Goal: Information Seeking & Learning: Learn about a topic

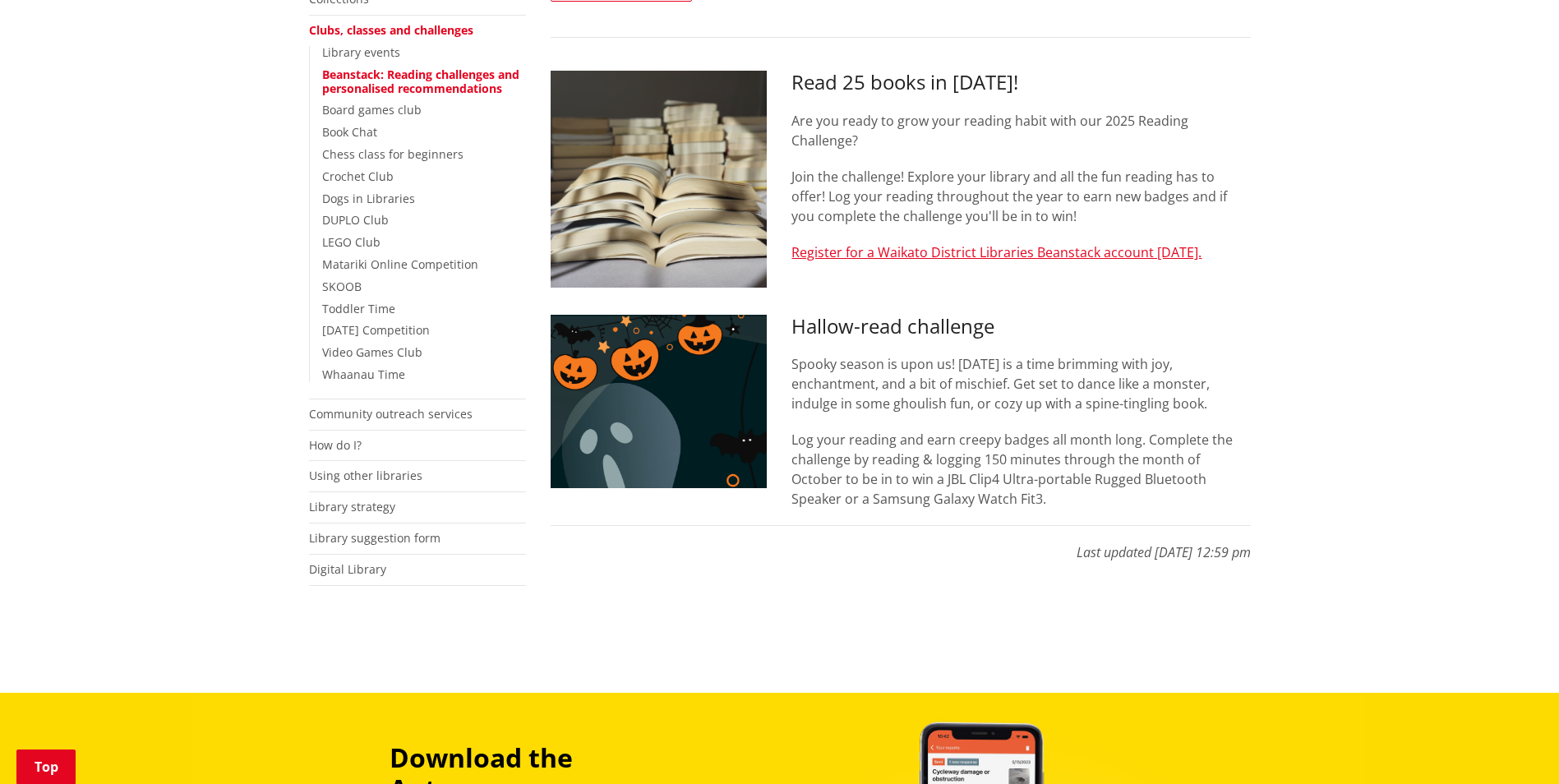
scroll to position [493, 0]
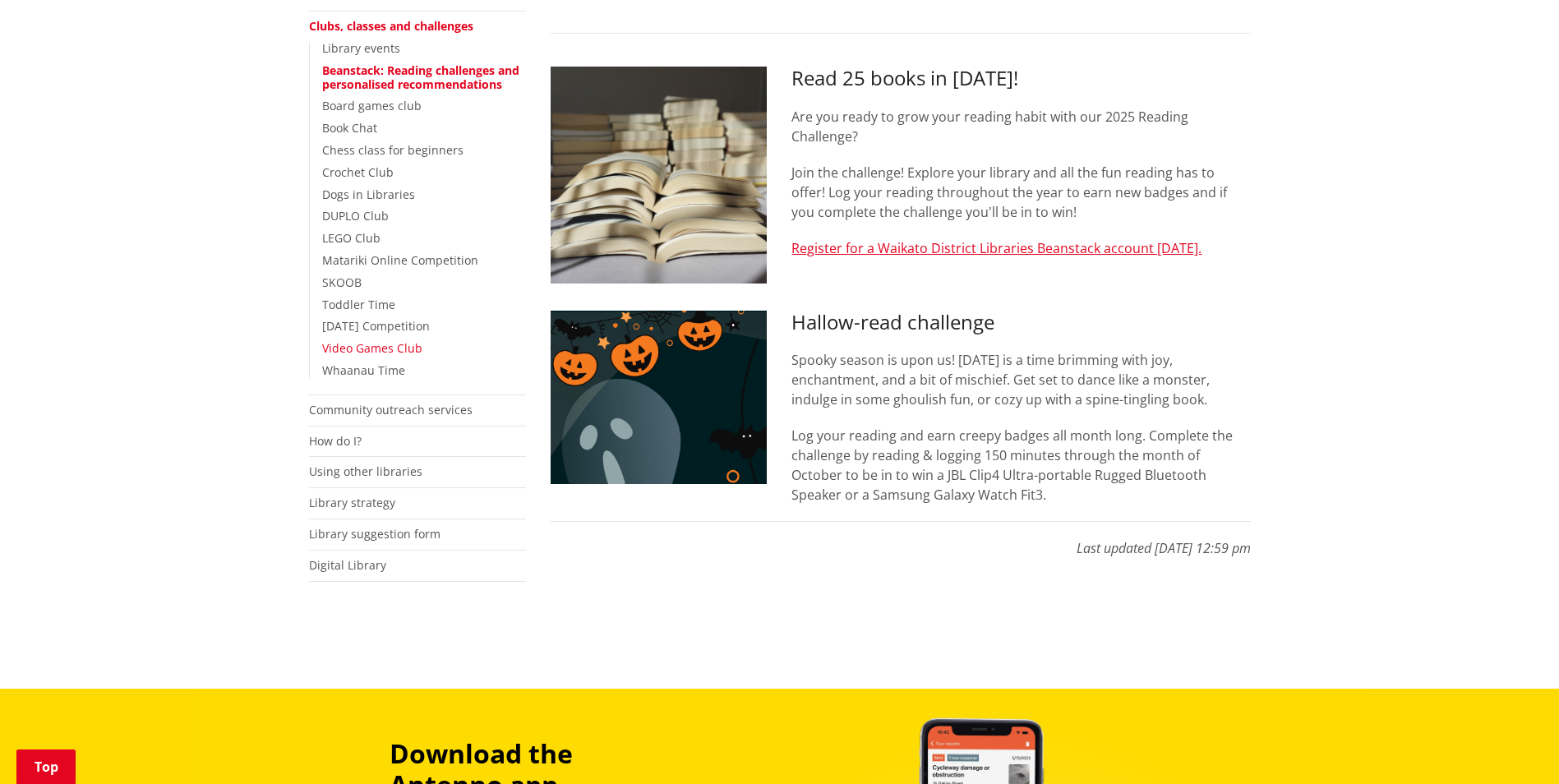
click at [402, 351] on link "Video Games Club" at bounding box center [372, 348] width 100 height 15
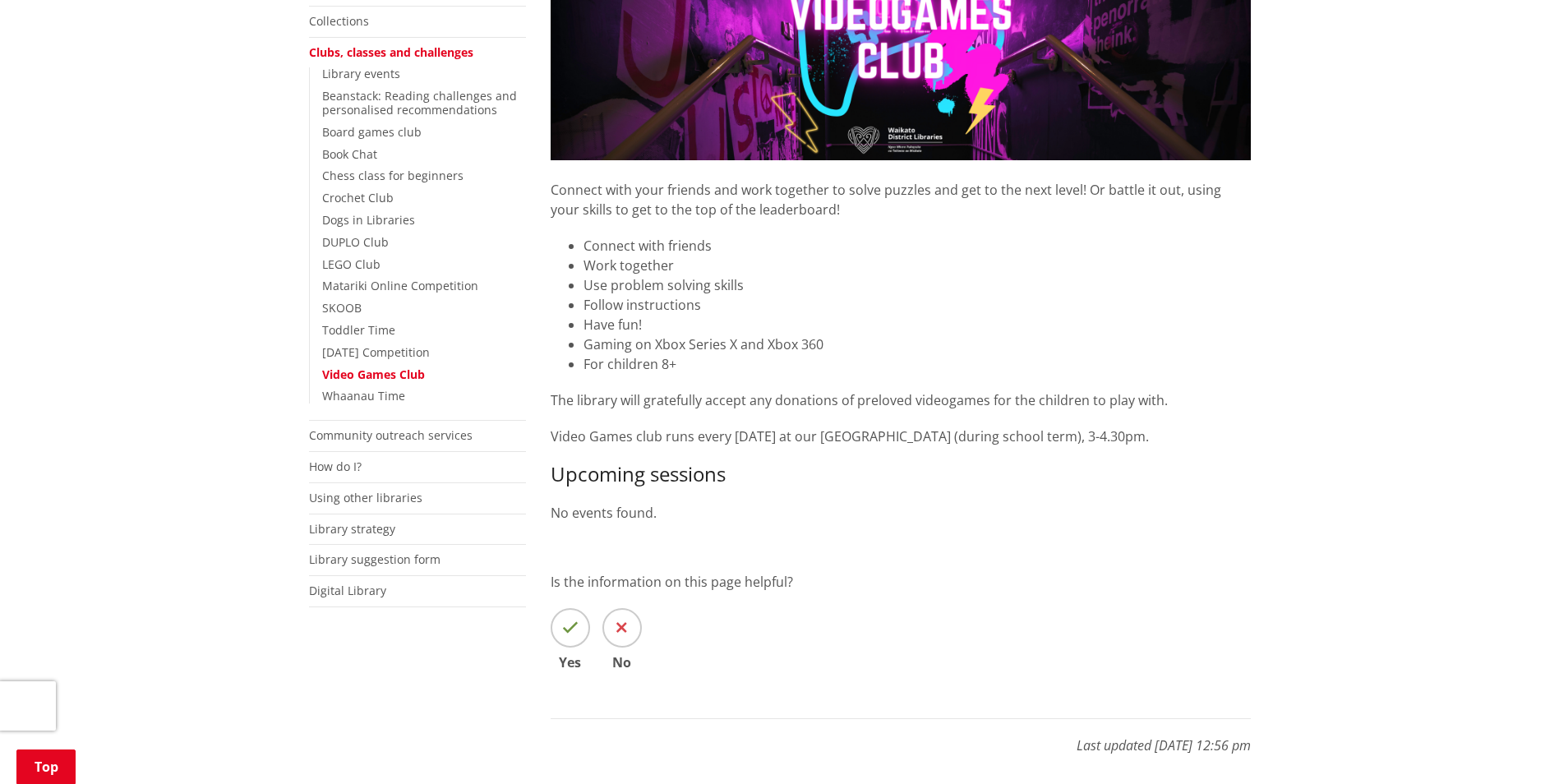
scroll to position [493, 0]
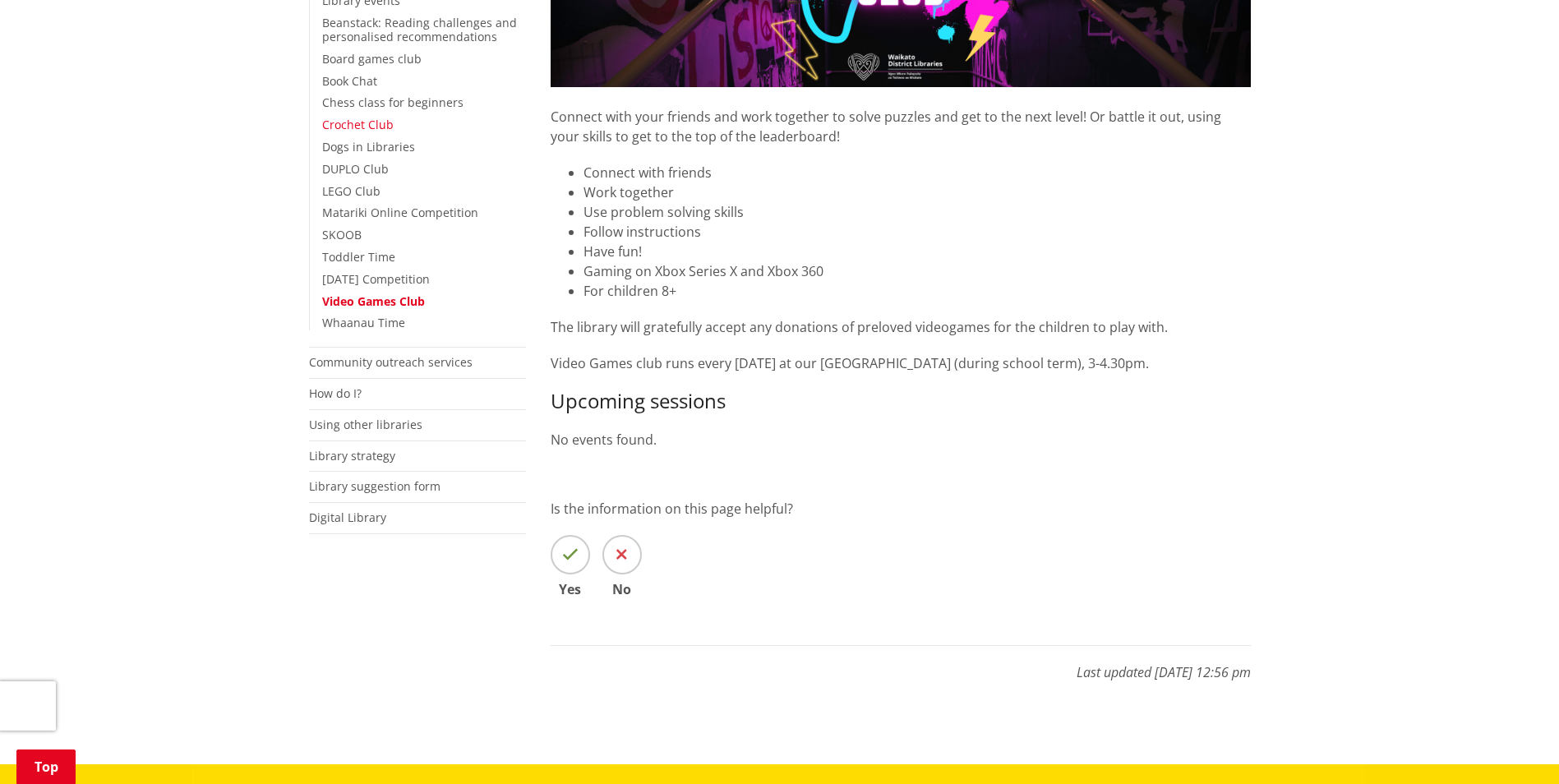
click at [353, 128] on link "Crochet Club" at bounding box center [358, 124] width 72 height 15
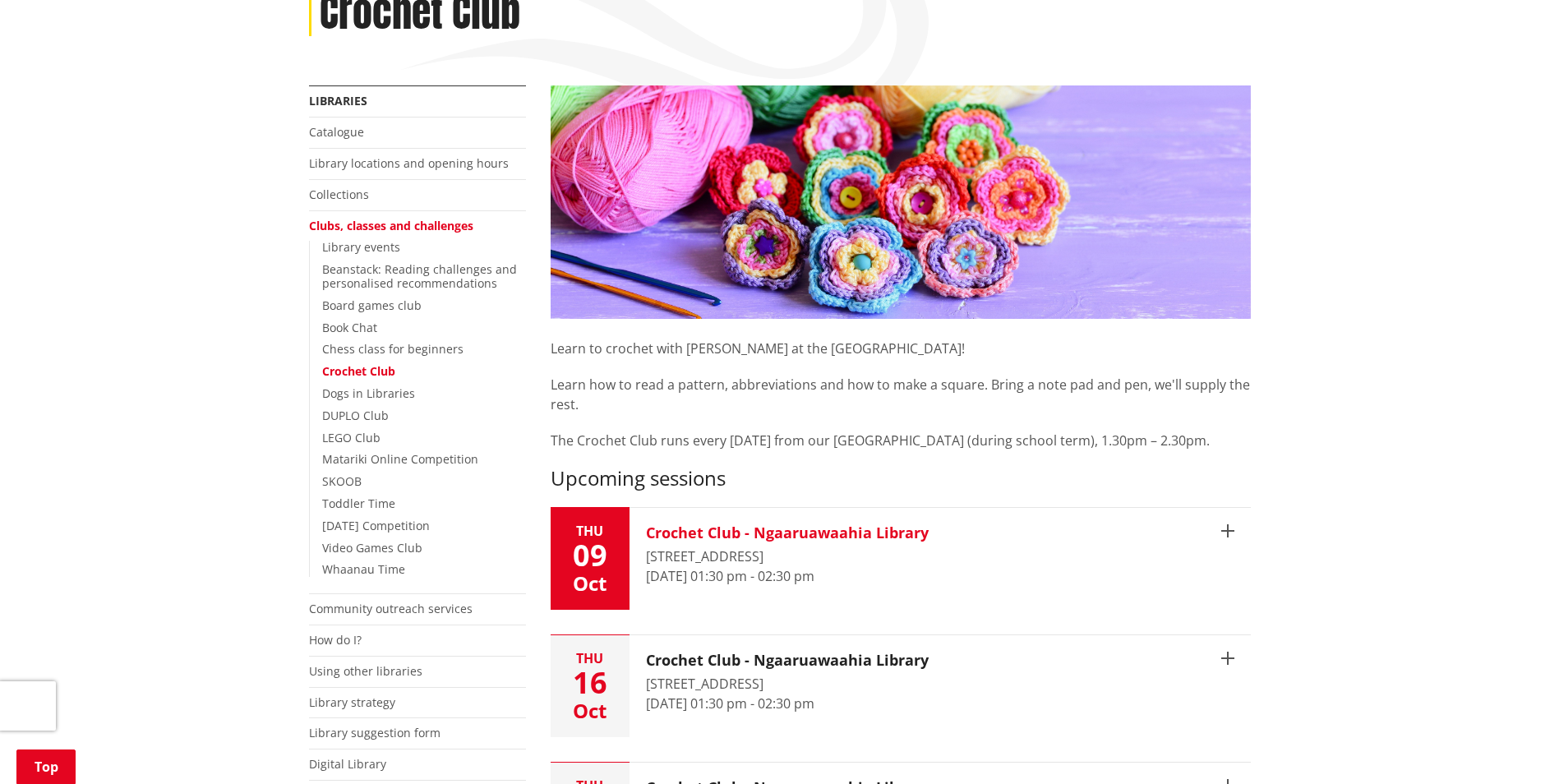
scroll to position [164, 0]
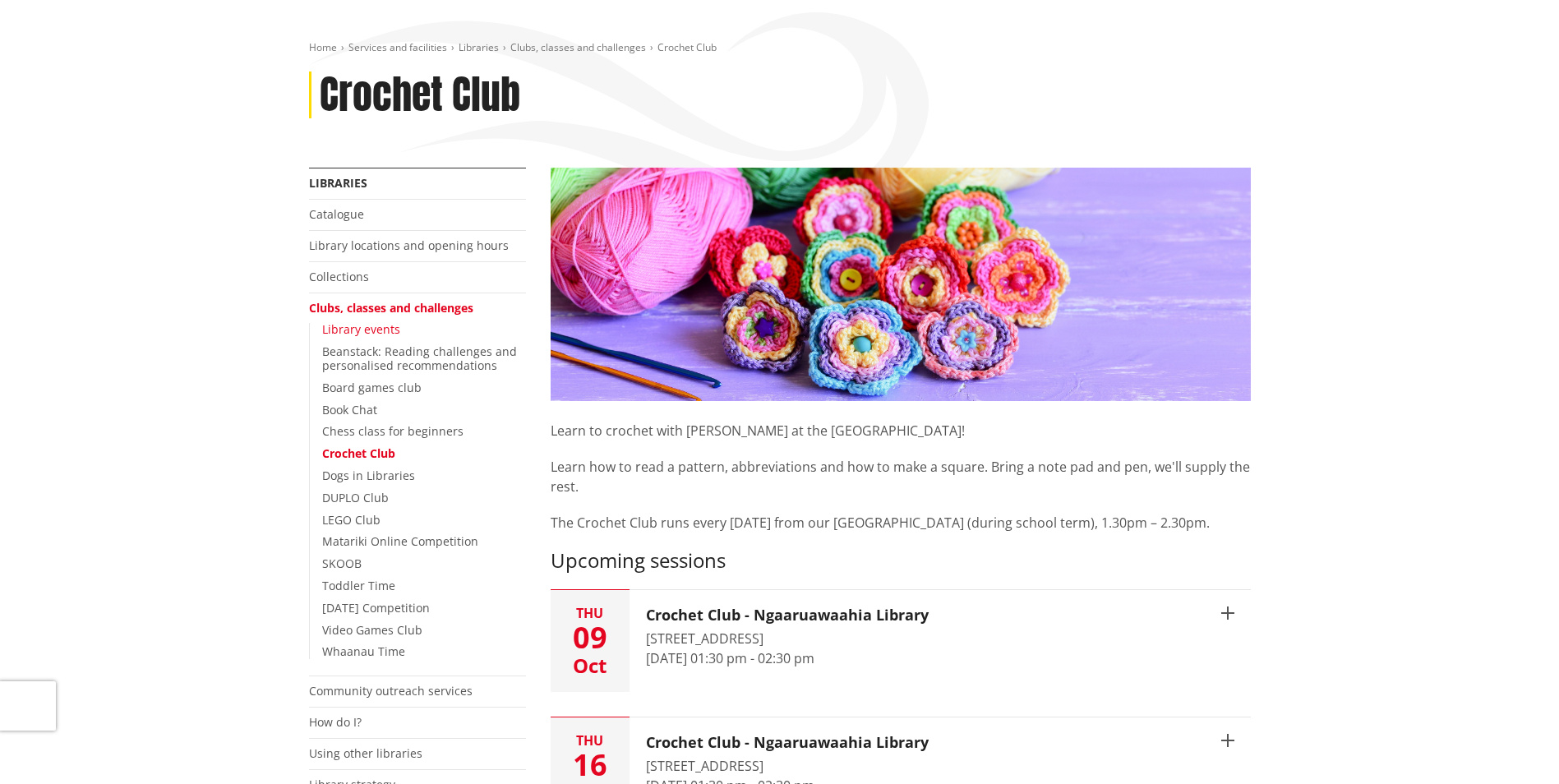
click at [360, 329] on link "Library events" at bounding box center [361, 329] width 78 height 15
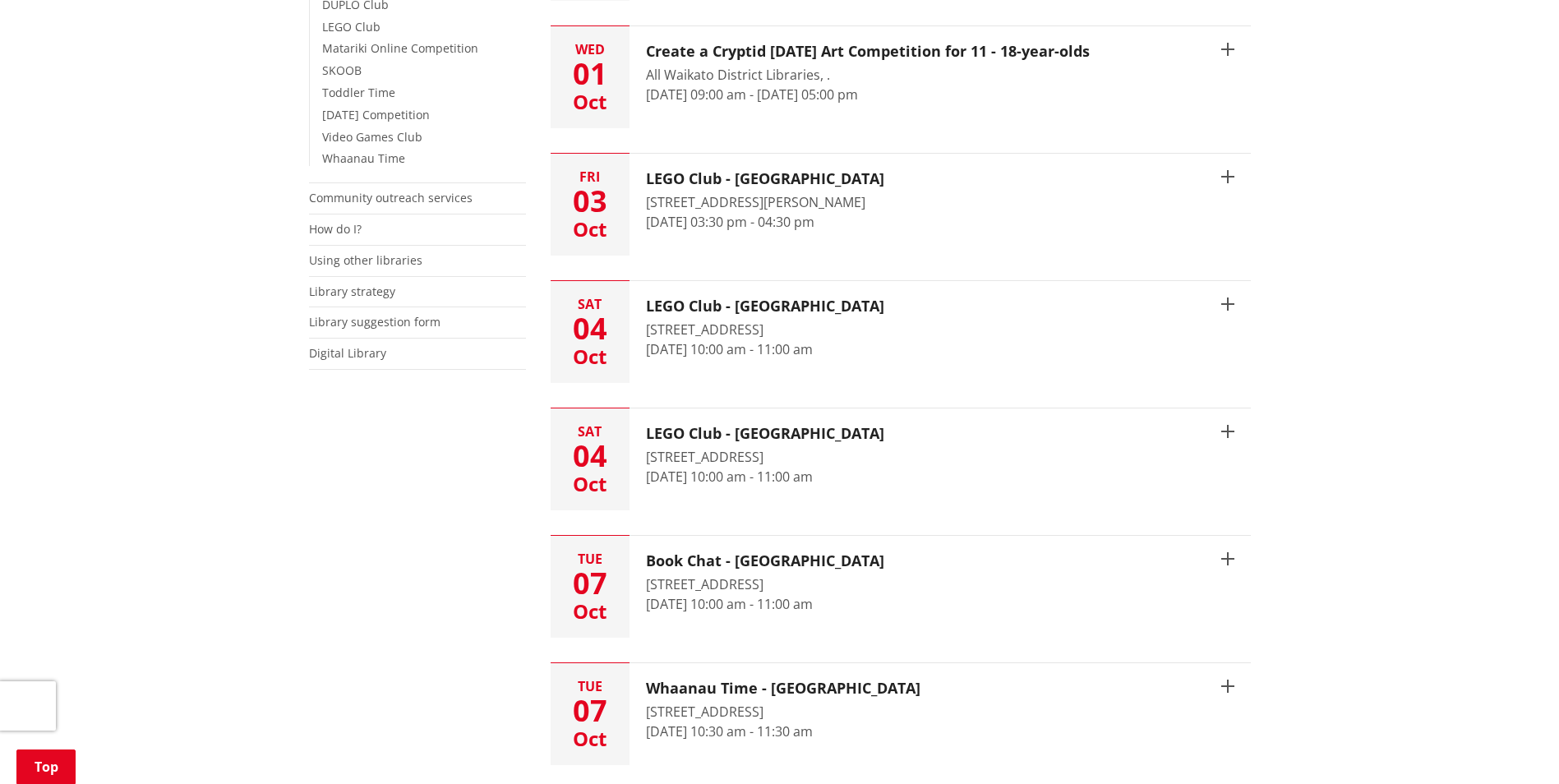
scroll to position [246, 0]
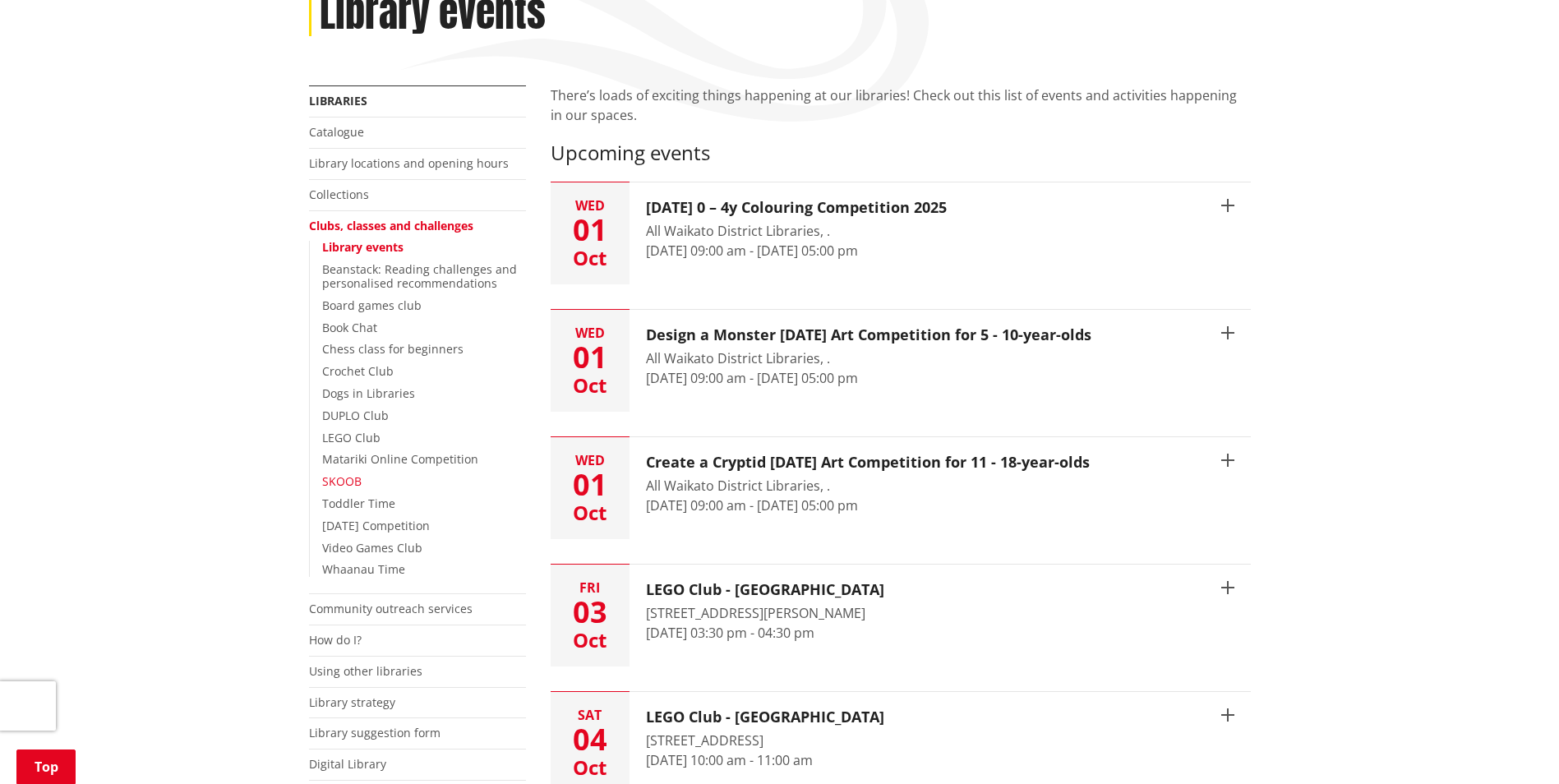
click at [350, 478] on link "SKOOB" at bounding box center [342, 481] width 39 height 15
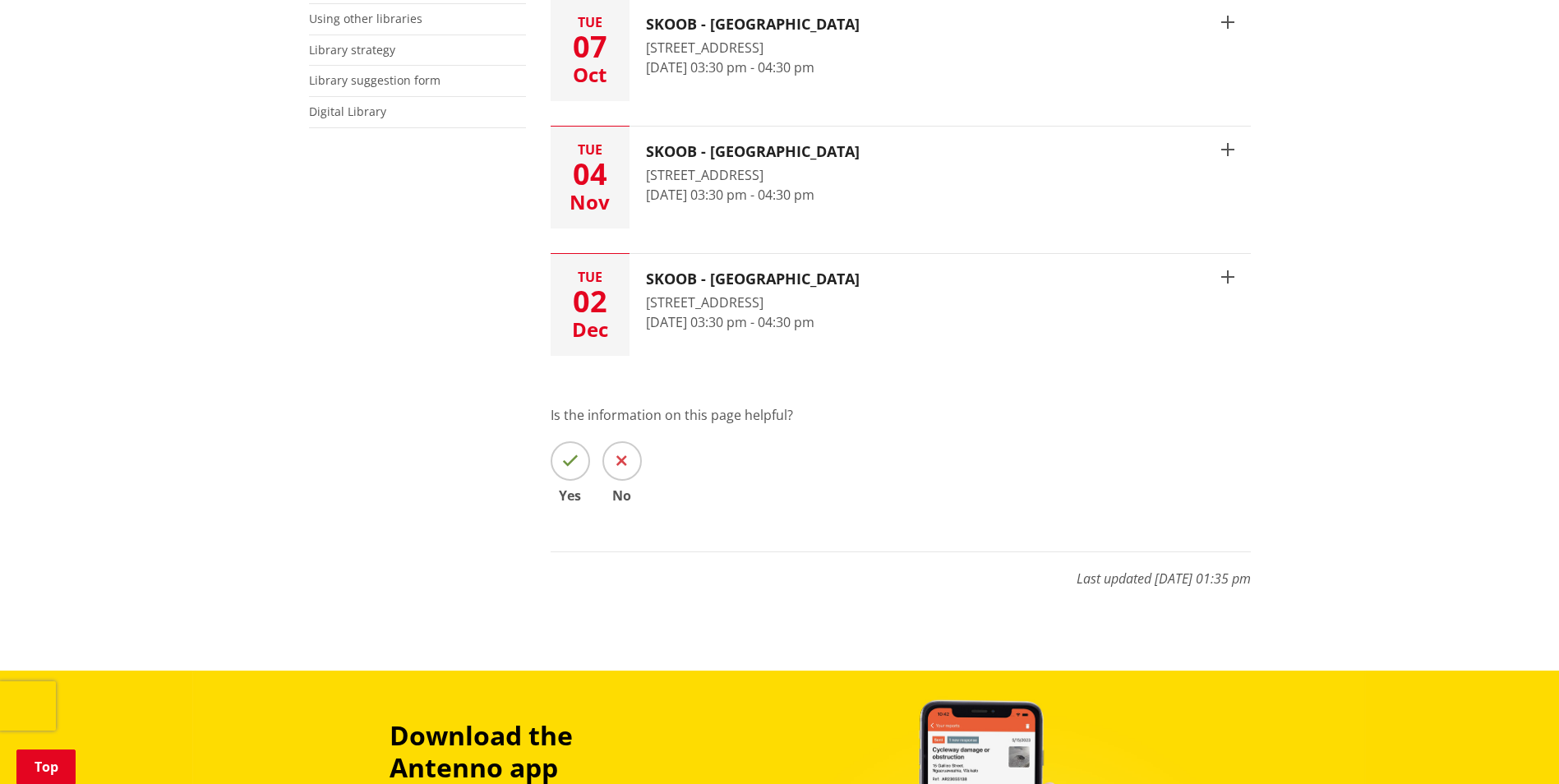
scroll to position [904, 0]
